Goal: Transaction & Acquisition: Purchase product/service

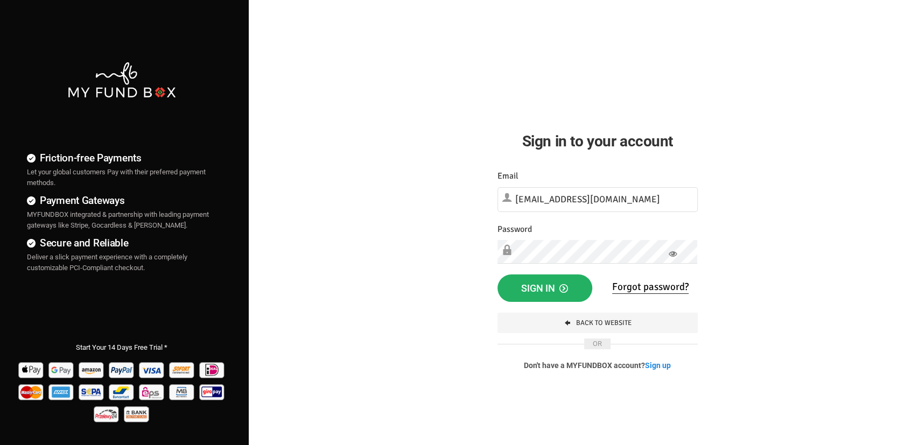
click at [497, 275] on button "Sign in" at bounding box center [544, 289] width 95 height 28
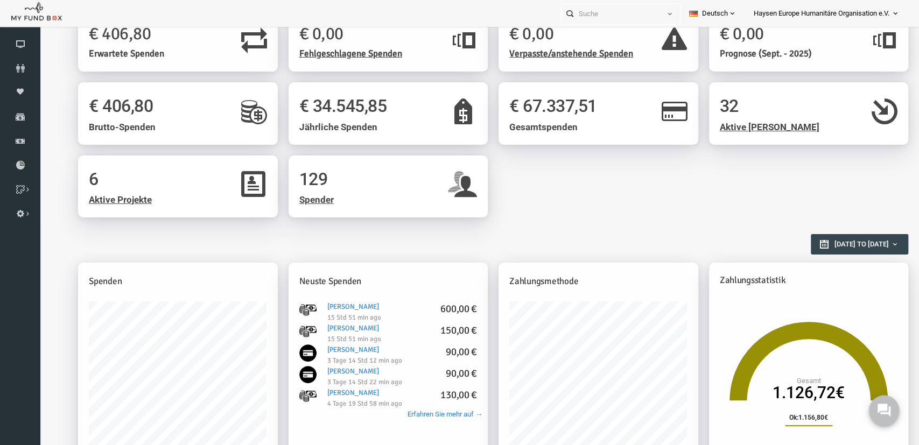
scroll to position [56, 0]
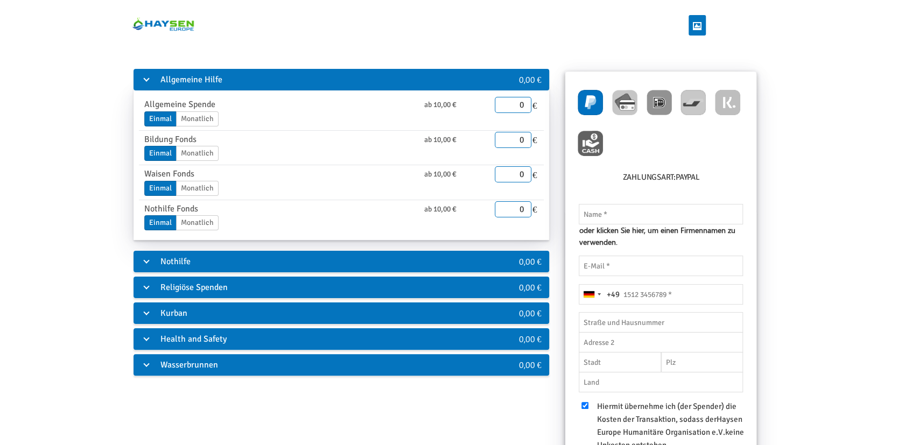
click at [139, 361] on div "Wasserbrunnen" at bounding box center [307, 365] width 347 height 22
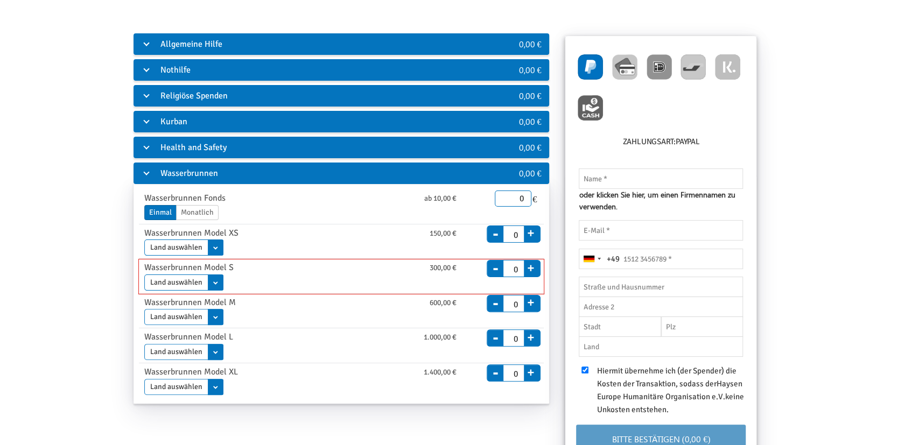
scroll to position [56, 0]
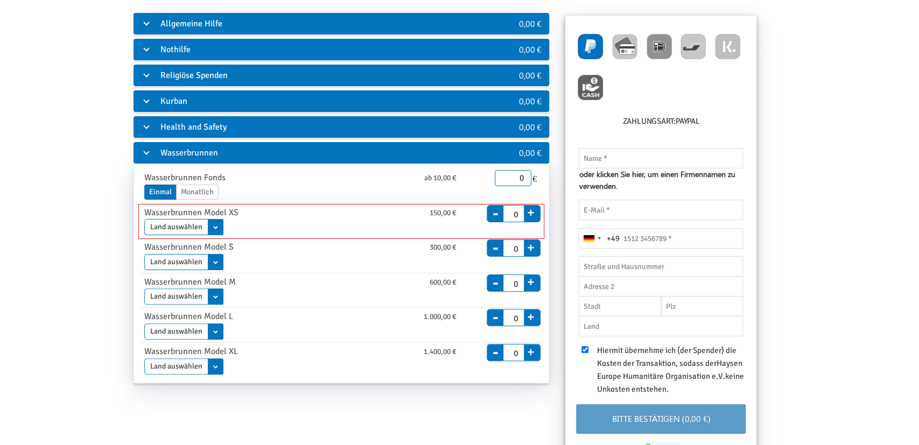
click at [211, 228] on select "Land auswählen [GEOGRAPHIC_DATA]" at bounding box center [183, 227] width 79 height 16
click at [144, 254] on select "Land auswählen [GEOGRAPHIC_DATA] [GEOGRAPHIC_DATA] [GEOGRAPHIC_DATA] [GEOGRAPHI…" at bounding box center [183, 262] width 79 height 16
click at [212, 261] on select "Land auswählen [GEOGRAPHIC_DATA] [GEOGRAPHIC_DATA] [GEOGRAPHIC_DATA] [GEOGRAPHI…" at bounding box center [183, 262] width 79 height 16
drag, startPoint x: 221, startPoint y: 224, endPoint x: 258, endPoint y: 219, distance: 37.0
click at [258, 219] on div "Land auswählen [GEOGRAPHIC_DATA]" at bounding box center [302, 227] width 316 height 16
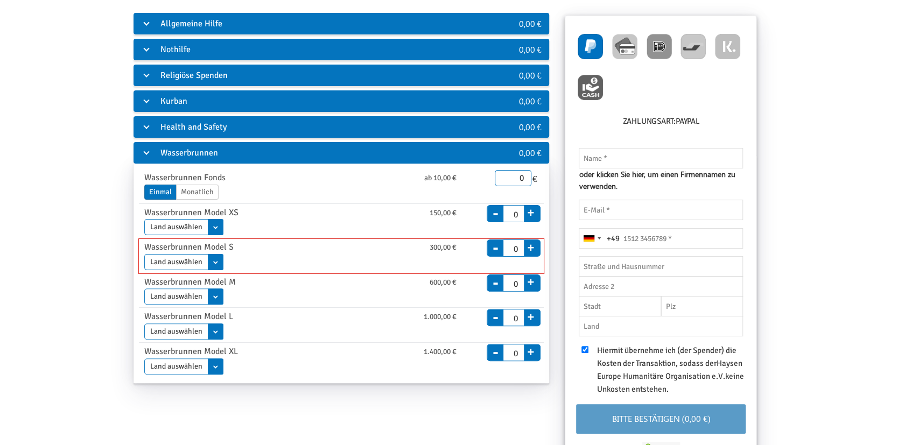
click at [263, 258] on div "Land auswählen [GEOGRAPHIC_DATA] [GEOGRAPHIC_DATA] [GEOGRAPHIC_DATA] [GEOGRAPHI…" at bounding box center [302, 262] width 316 height 16
click at [217, 261] on select "Land auswählen [GEOGRAPHIC_DATA] [GEOGRAPHIC_DATA] [GEOGRAPHIC_DATA] [GEOGRAPHI…" at bounding box center [183, 262] width 79 height 16
click at [895, 116] on form "Allgemeine Hilfe 0,00 € Allgemeine Spende ab 10,00 € Einmal Monatlich Enddatum …" at bounding box center [459, 265] width 919 height 509
click at [725, 148] on div "Zahlungsart: PayPal Bitte gültige IBAN-Nummer eingeben Die IBAN dieser Region w…" at bounding box center [660, 85] width 191 height 138
click at [672, 156] on input "text" at bounding box center [661, 158] width 164 height 20
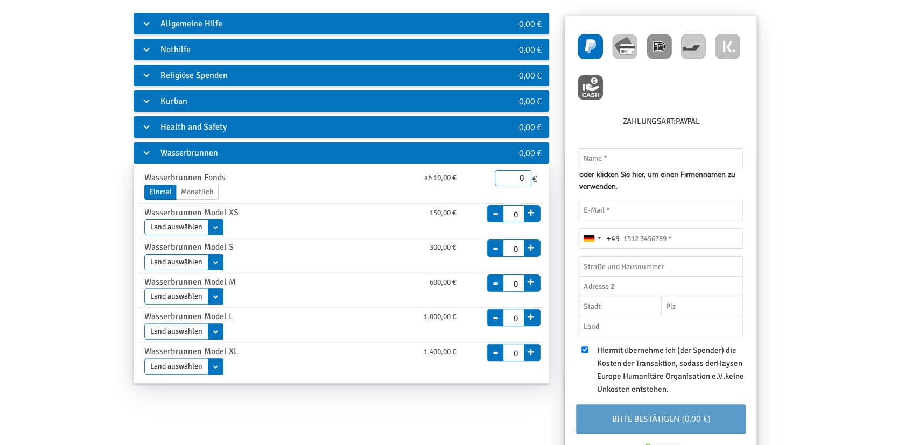
click at [696, 178] on span "oder klicken Sie hier, um einen Firmennamen zu verwenden." at bounding box center [661, 180] width 164 height 23
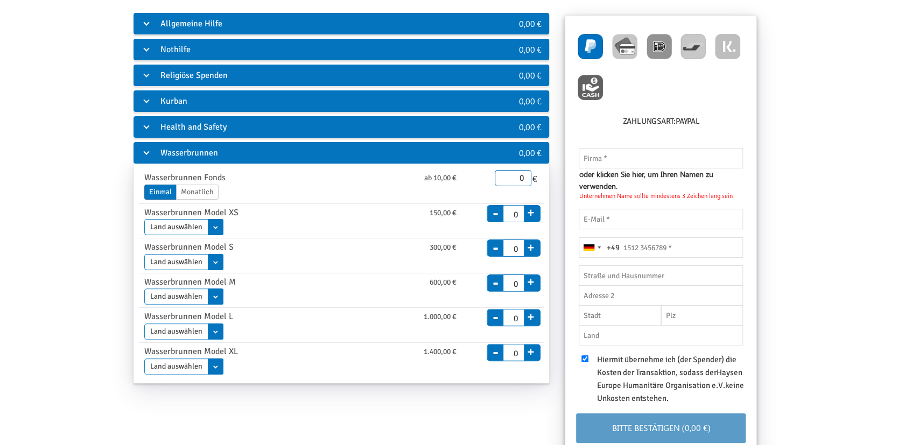
click at [649, 191] on span "oder klicken Sie hier, um Ihren Namen zu verwenden." at bounding box center [661, 180] width 164 height 23
click at [651, 179] on span "oder klicken Sie hier, um einen Firmennamen zu verwenden." at bounding box center [661, 180] width 164 height 23
click at [652, 177] on span "oder klicken Sie hier, um Ihren Namen zu verwenden." at bounding box center [661, 180] width 164 height 23
click at [675, 222] on input "email" at bounding box center [661, 219] width 164 height 20
click at [669, 276] on input "text" at bounding box center [661, 275] width 164 height 20
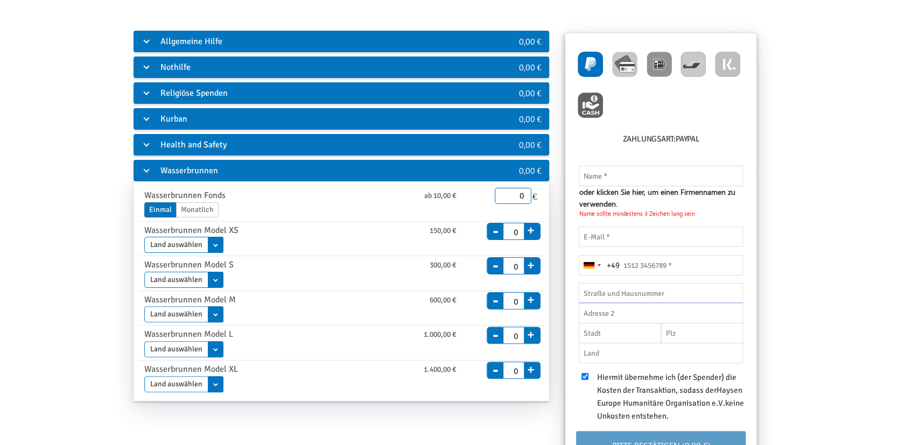
scroll to position [0, 0]
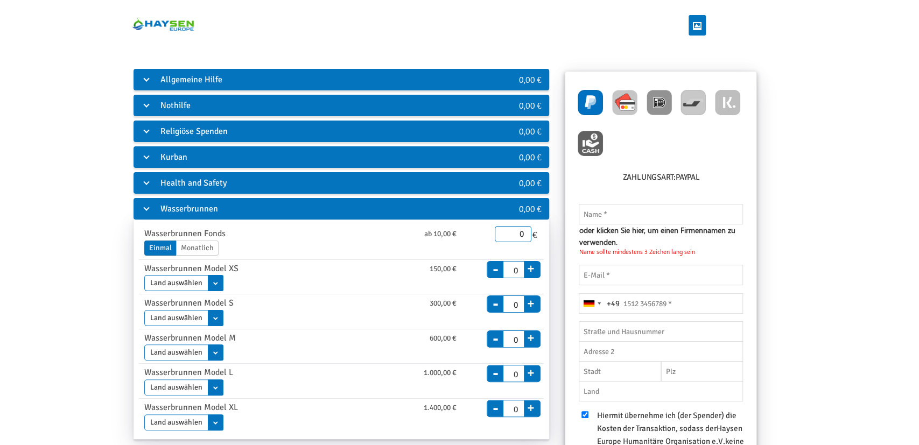
click at [634, 97] on img at bounding box center [624, 102] width 25 height 25
radio input "true"
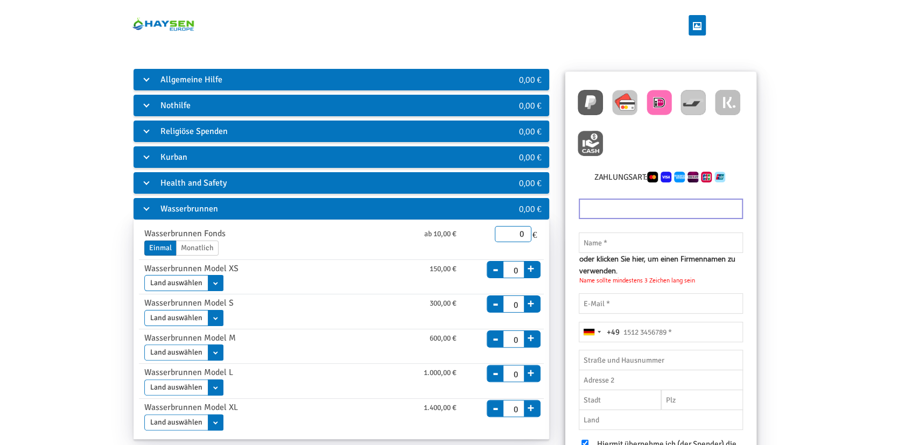
click at [648, 101] on img at bounding box center [659, 102] width 25 height 25
radio input "true"
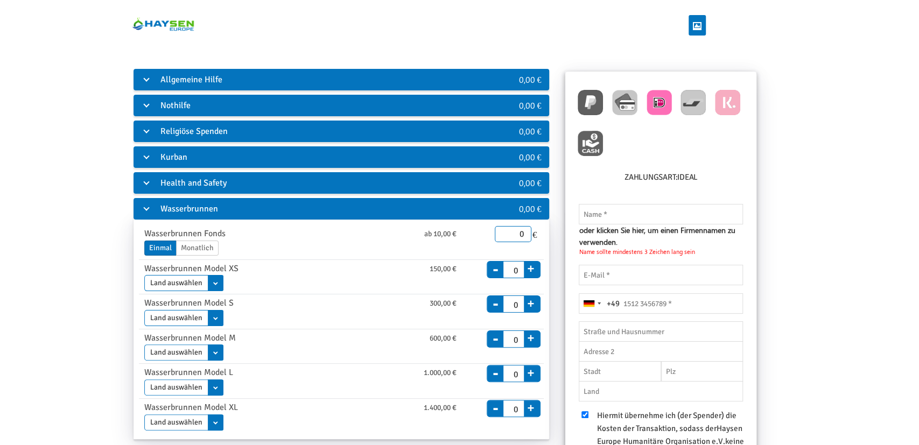
click at [717, 101] on img at bounding box center [727, 102] width 25 height 25
radio input "true"
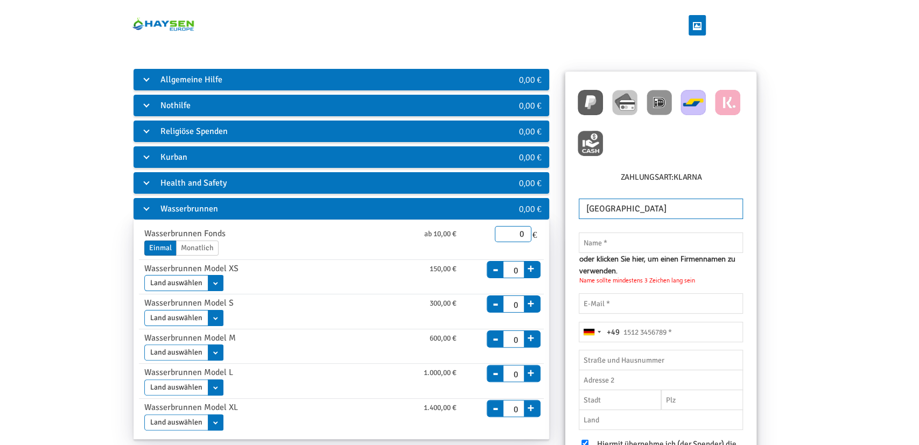
click at [682, 97] on img at bounding box center [692, 102] width 25 height 25
radio input "true"
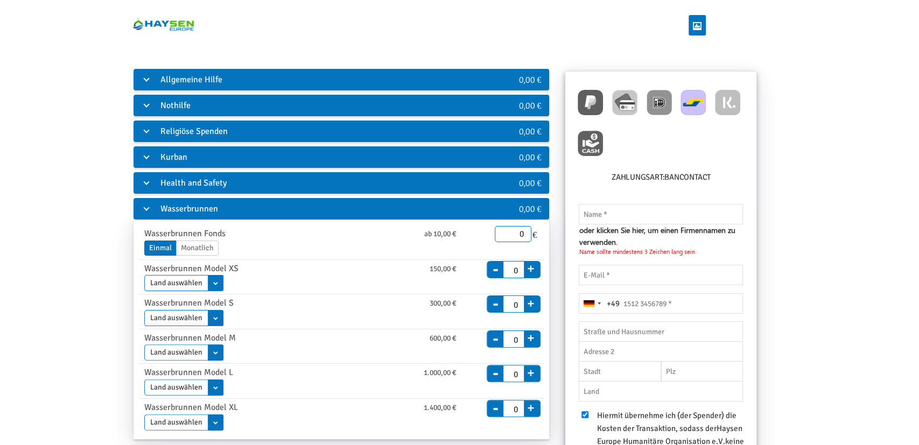
click at [604, 143] on div at bounding box center [588, 143] width 34 height 41
click at [764, 150] on div "Einzelheiten Ja,ich möchte ein Video erhalten Wasserbrunnen im Namen von? Zahlu…" at bounding box center [660, 332] width 207 height 527
click at [210, 152] on div "Kurban" at bounding box center [307, 157] width 347 height 22
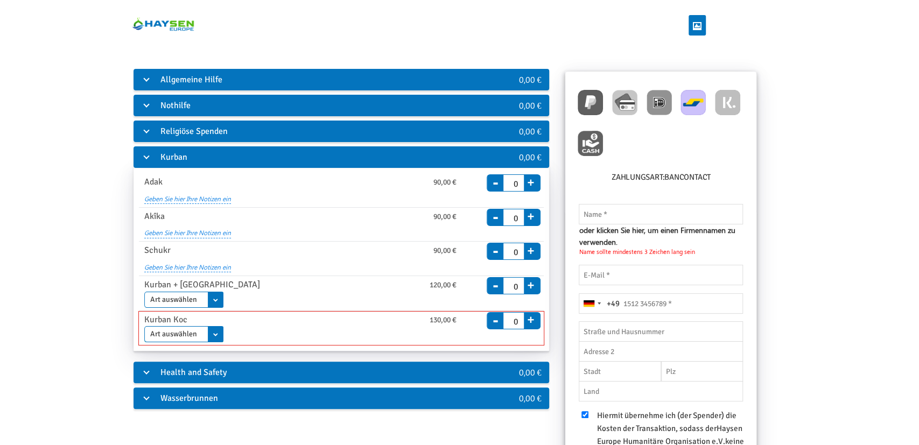
click at [144, 326] on select "Art auswählen Adak (Nadhr) [PERSON_NAME]" at bounding box center [183, 334] width 79 height 16
